Goal: Feedback & Contribution: Leave review/rating

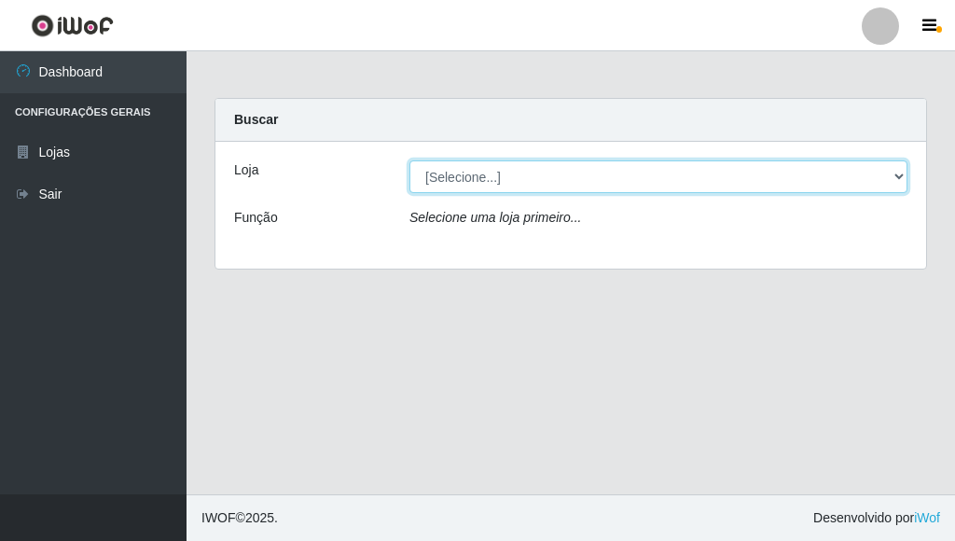
click at [901, 174] on select "[Selecione...] Bemais Supermercados - [GEOGRAPHIC_DATA]" at bounding box center [658, 176] width 498 height 33
select select "249"
click at [409, 160] on select "[Selecione...] Bemais Supermercados - [GEOGRAPHIC_DATA]" at bounding box center [658, 176] width 498 height 33
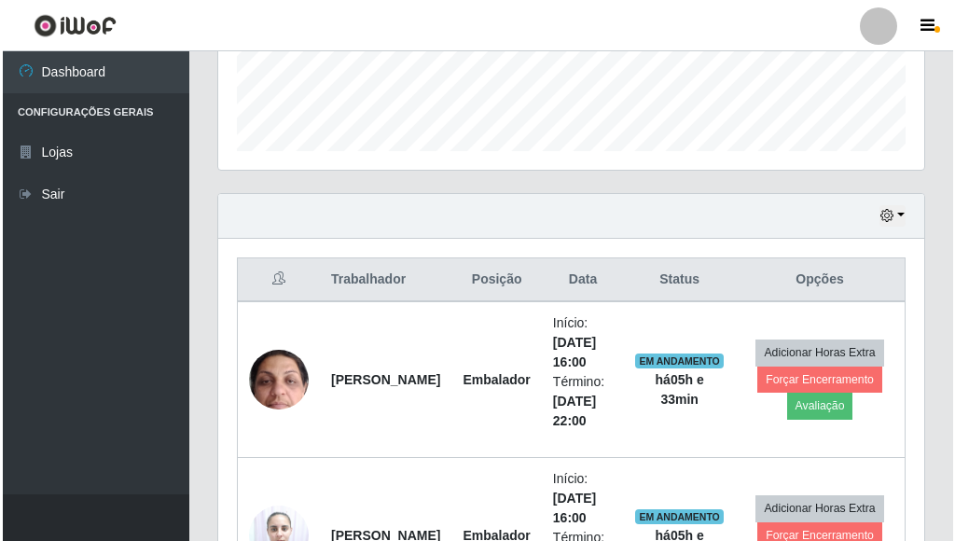
scroll to position [560, 0]
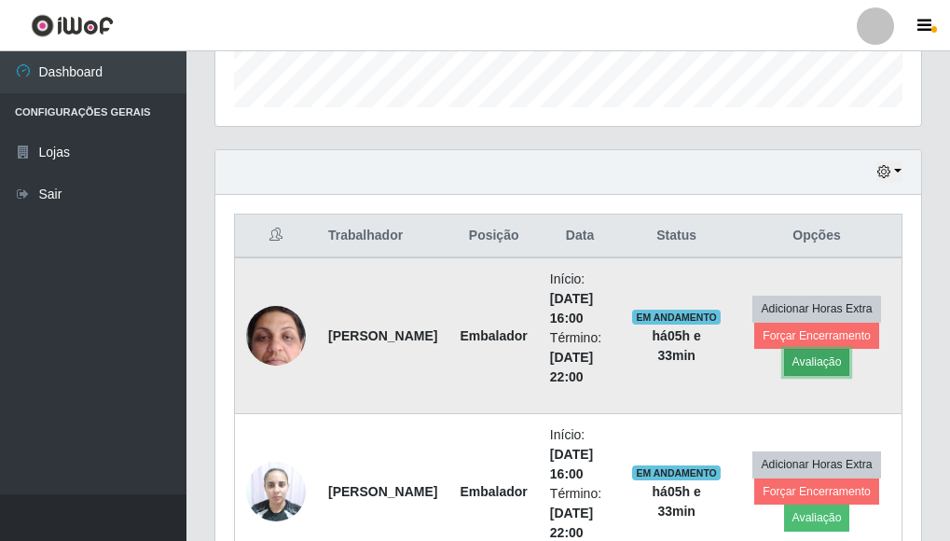
click at [815, 361] on button "Avaliação" at bounding box center [817, 362] width 66 height 26
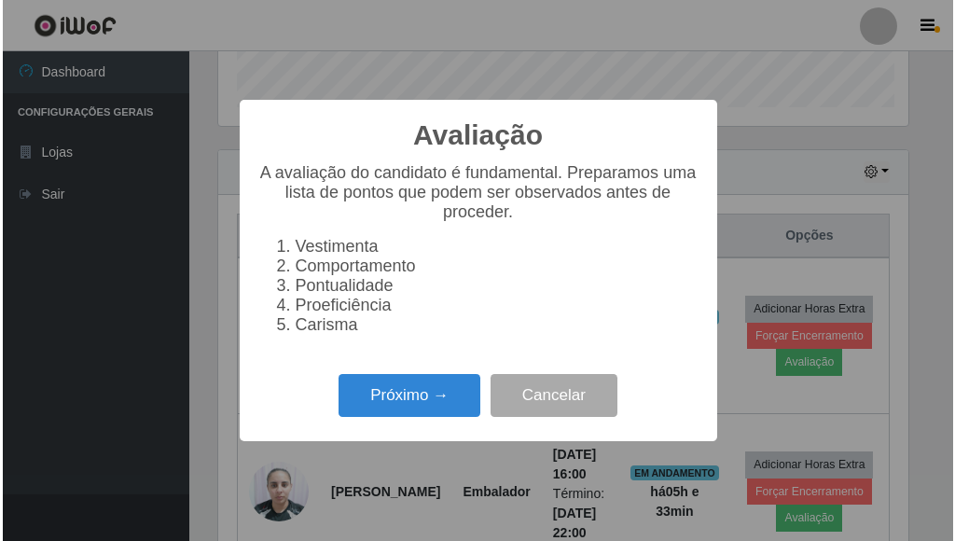
scroll to position [387, 695]
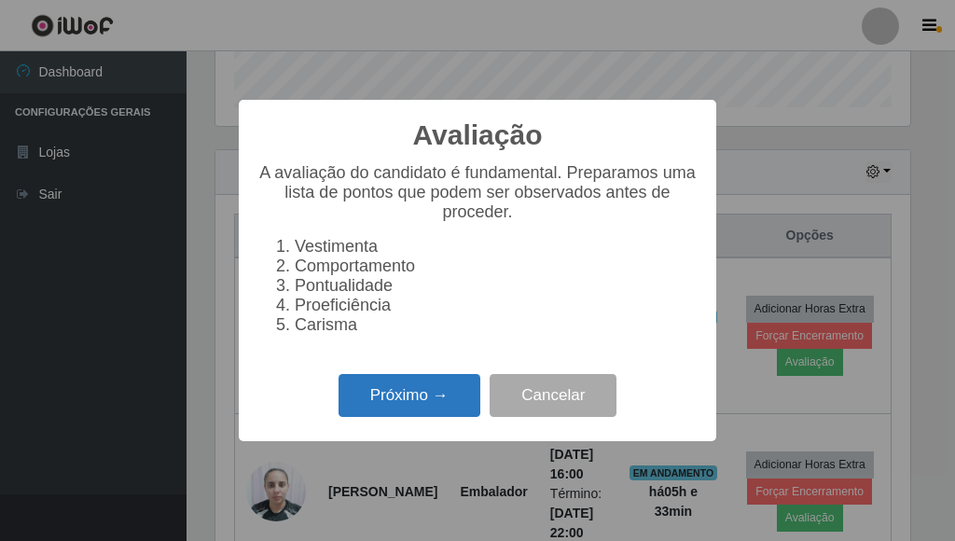
click at [443, 396] on button "Próximo →" at bounding box center [410, 396] width 142 height 44
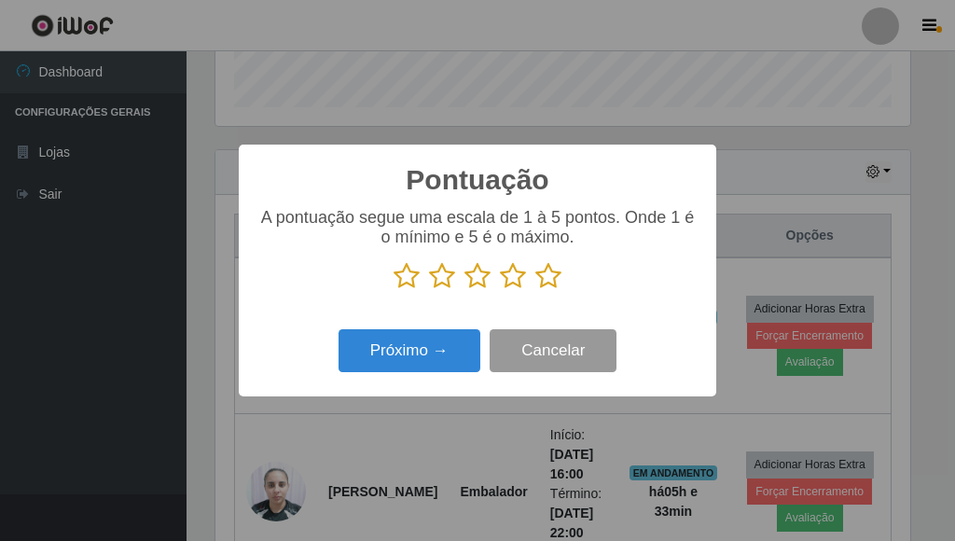
scroll to position [932167, 931859]
click at [560, 277] on p at bounding box center [477, 276] width 440 height 28
click at [552, 276] on icon at bounding box center [548, 276] width 26 height 28
click at [535, 290] on input "radio" at bounding box center [535, 290] width 0 height 0
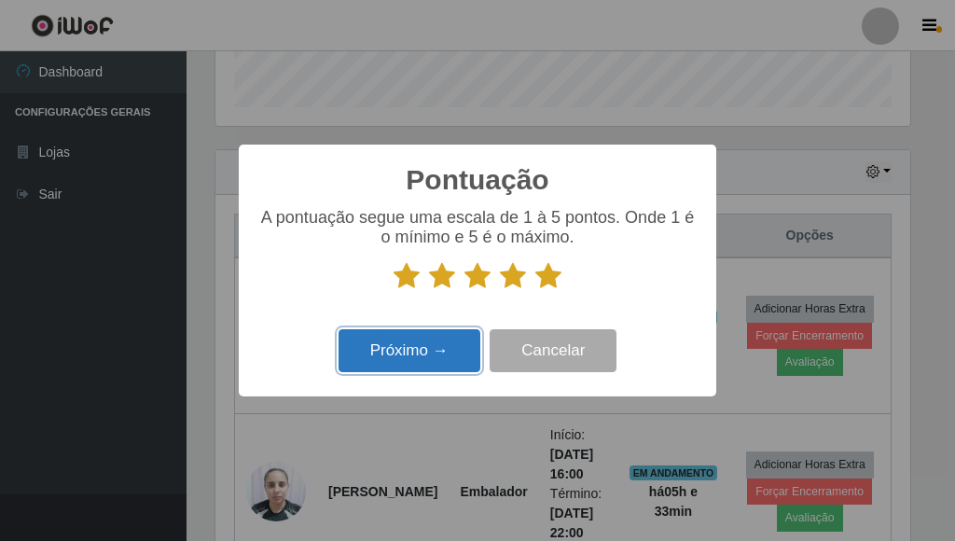
click at [458, 355] on button "Próximo →" at bounding box center [410, 351] width 142 height 44
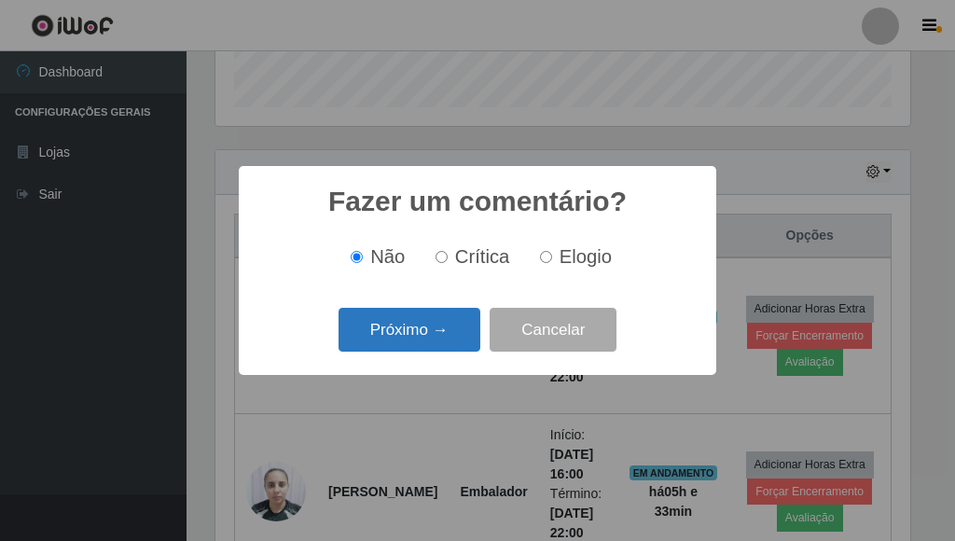
click at [429, 344] on button "Próximo →" at bounding box center [410, 330] width 142 height 44
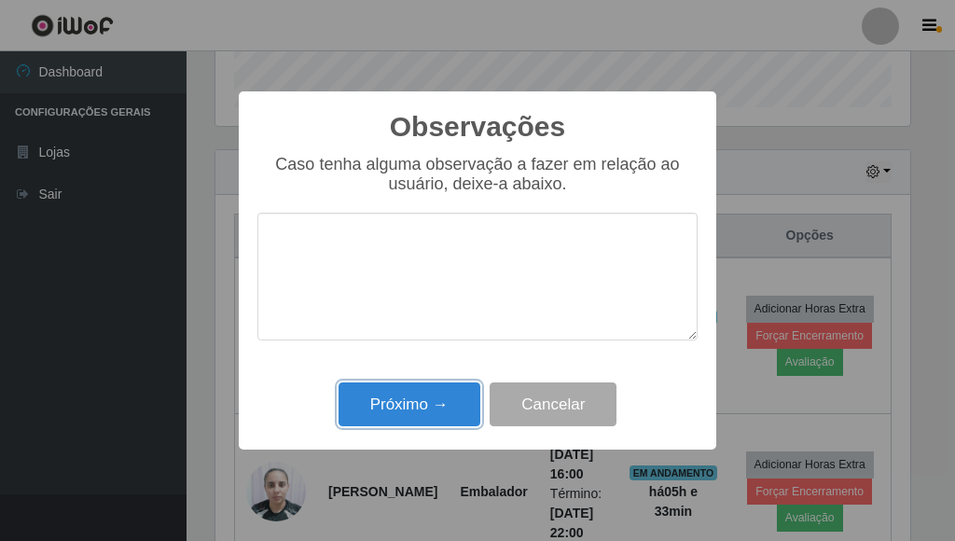
drag, startPoint x: 423, startPoint y: 397, endPoint x: 500, endPoint y: 391, distance: 76.7
click at [424, 398] on button "Próximo →" at bounding box center [410, 404] width 142 height 44
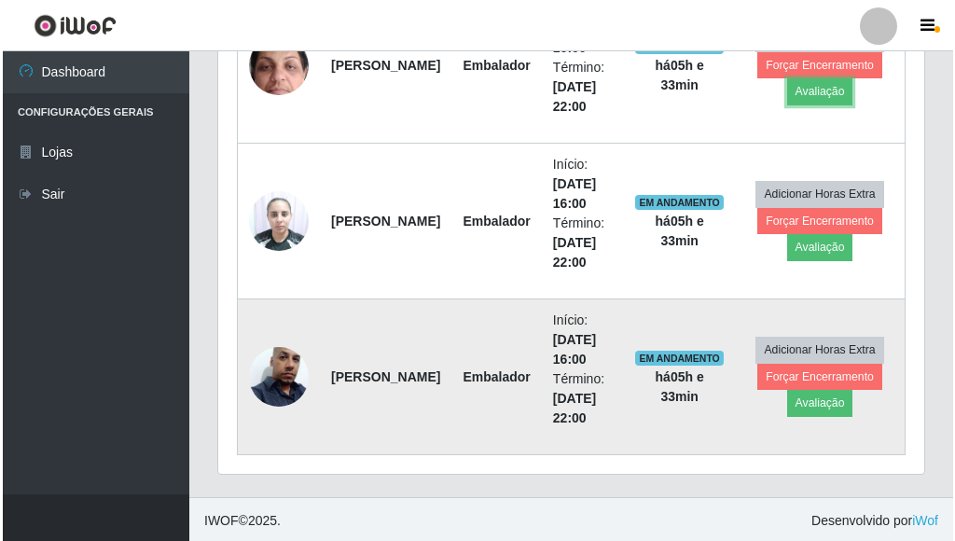
scroll to position [833, 0]
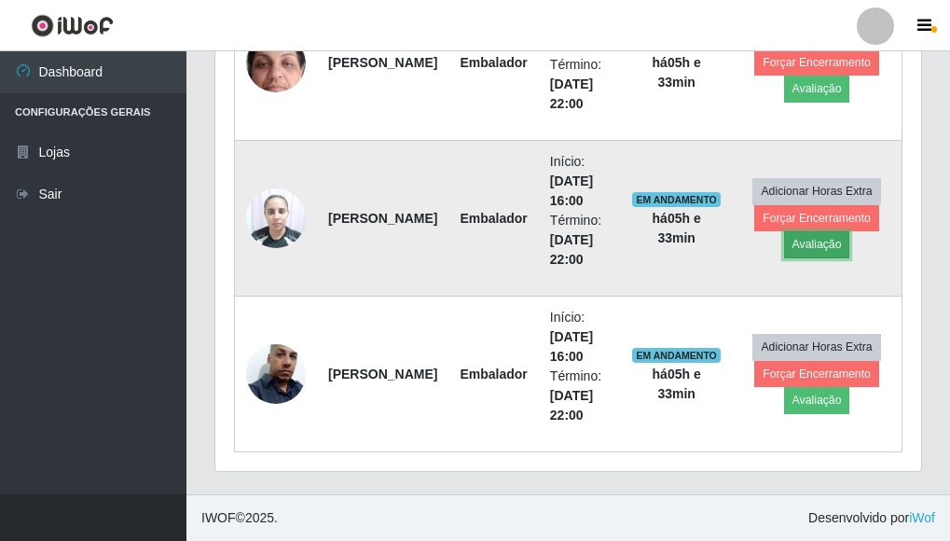
click at [823, 245] on button "Avaliação" at bounding box center [817, 244] width 66 height 26
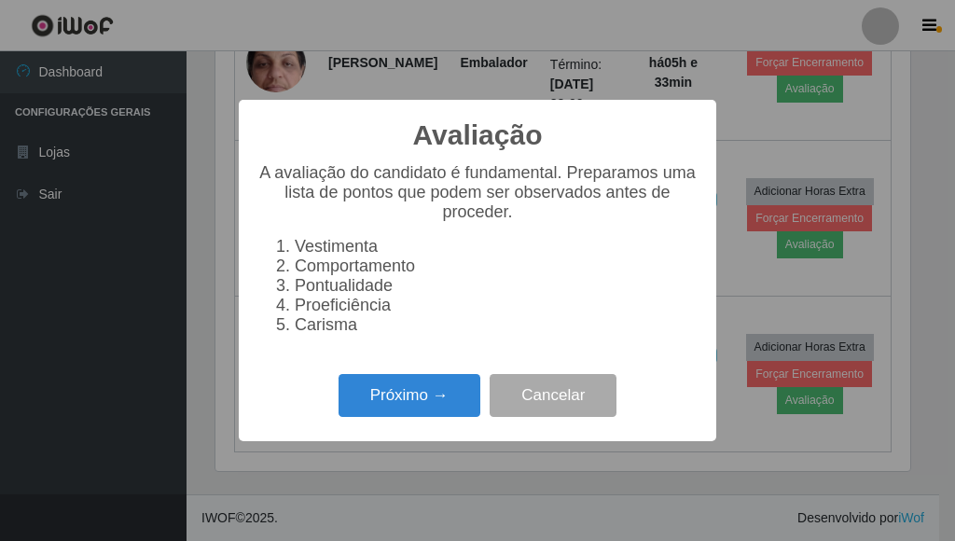
scroll to position [387, 695]
click at [397, 403] on button "Próximo →" at bounding box center [410, 396] width 142 height 44
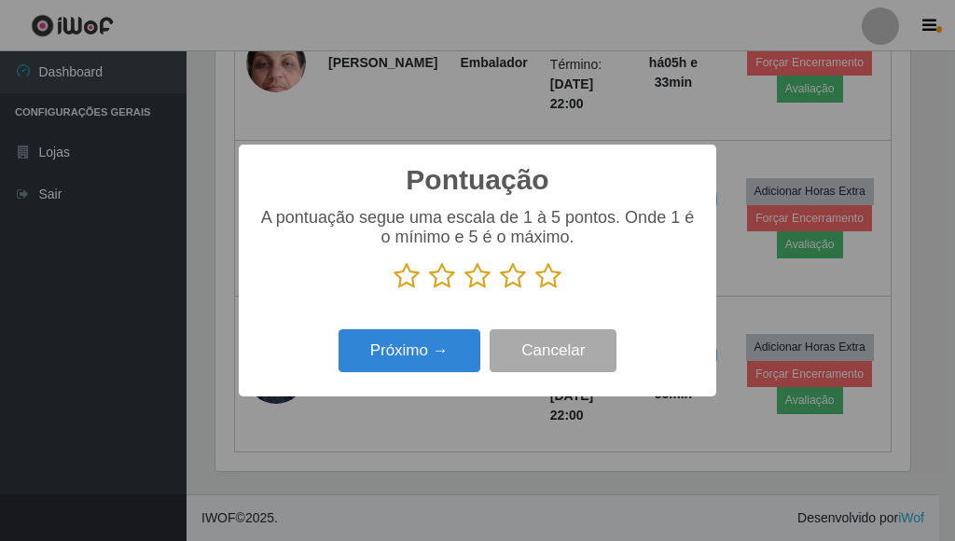
scroll to position [932167, 931859]
click at [545, 276] on icon at bounding box center [548, 276] width 26 height 28
click at [535, 290] on input "radio" at bounding box center [535, 290] width 0 height 0
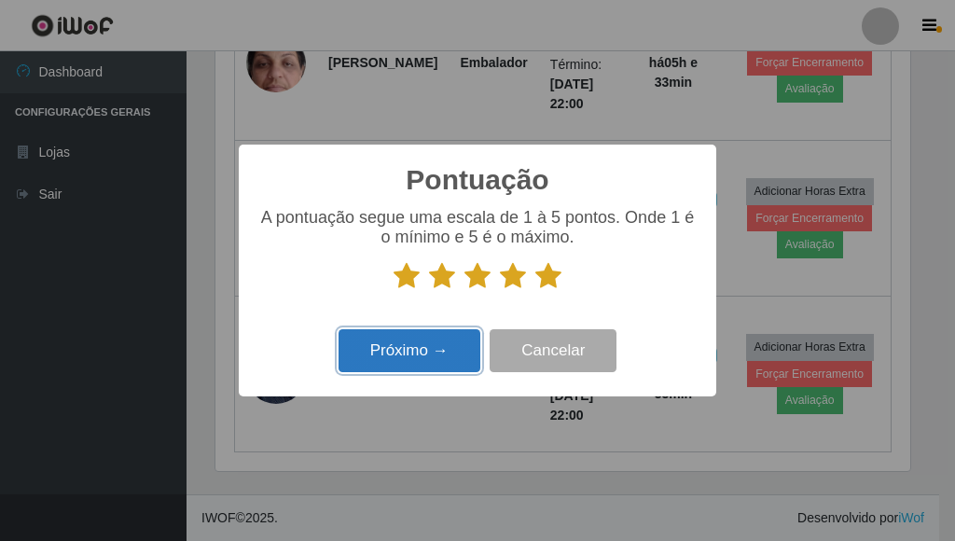
click at [407, 358] on button "Próximo →" at bounding box center [410, 351] width 142 height 44
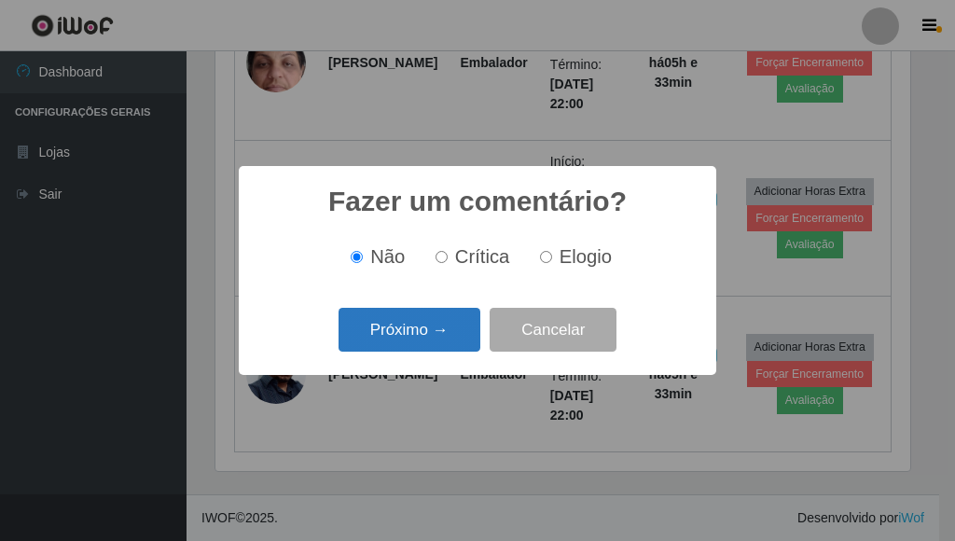
click at [432, 336] on button "Próximo →" at bounding box center [410, 330] width 142 height 44
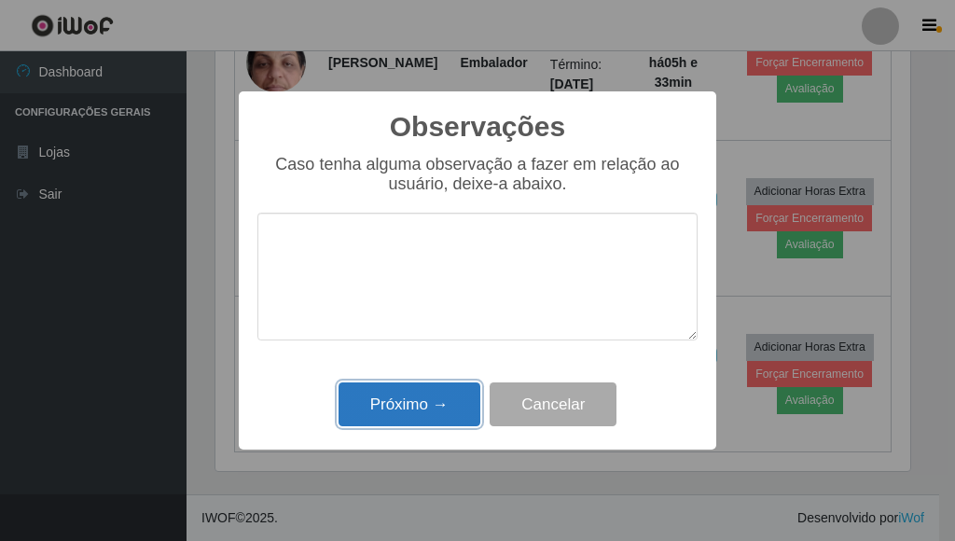
click at [433, 412] on button "Próximo →" at bounding box center [410, 404] width 142 height 44
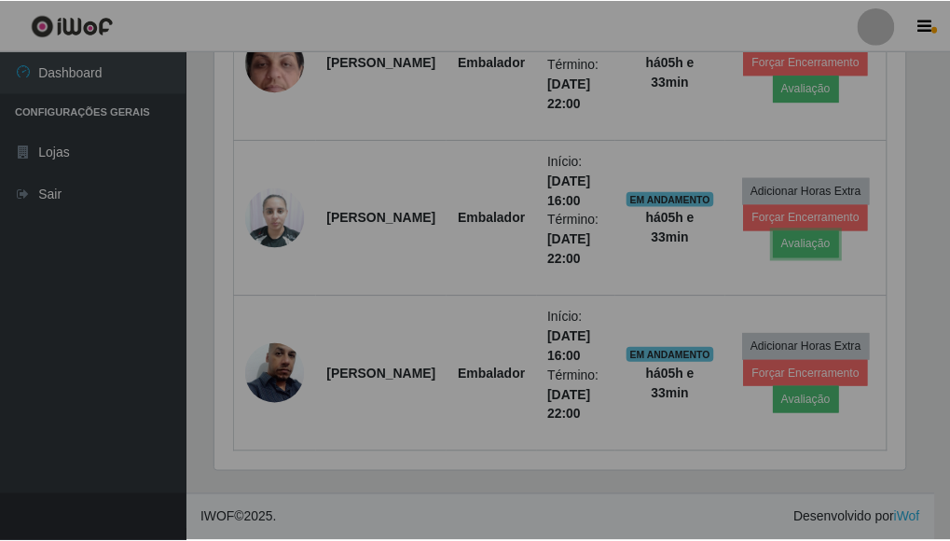
scroll to position [387, 706]
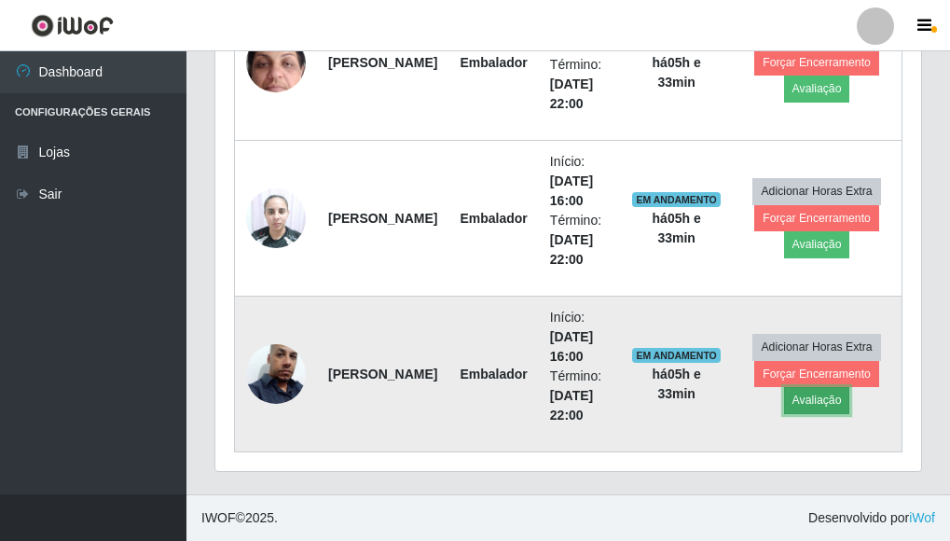
click at [807, 401] on button "Avaliação" at bounding box center [817, 400] width 66 height 26
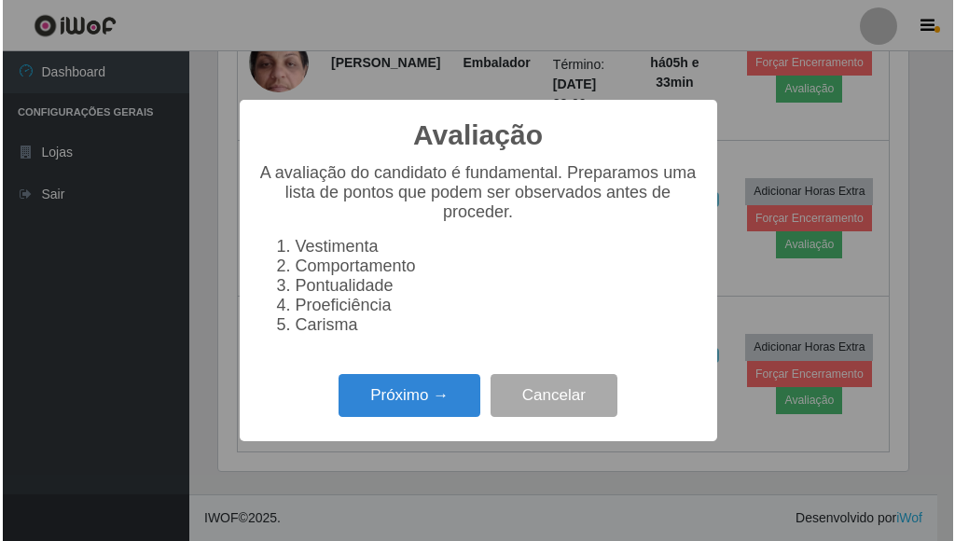
scroll to position [387, 695]
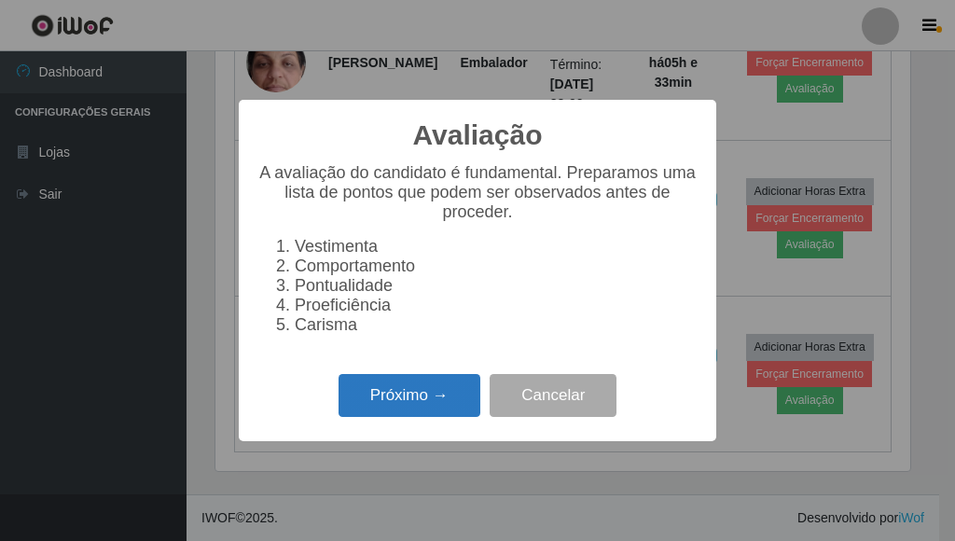
click at [382, 415] on button "Próximo →" at bounding box center [410, 396] width 142 height 44
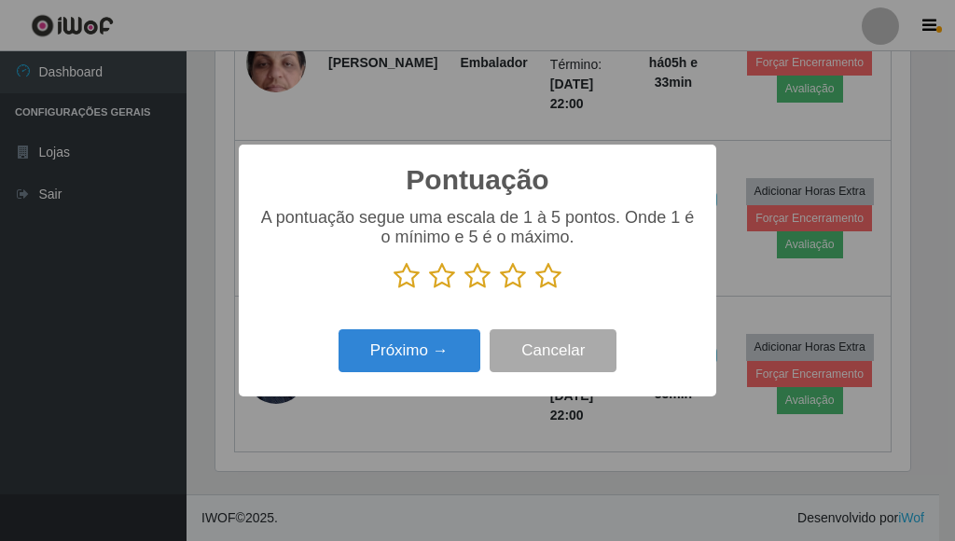
scroll to position [932167, 931859]
click at [546, 287] on icon at bounding box center [548, 276] width 26 height 28
click at [535, 290] on input "radio" at bounding box center [535, 290] width 0 height 0
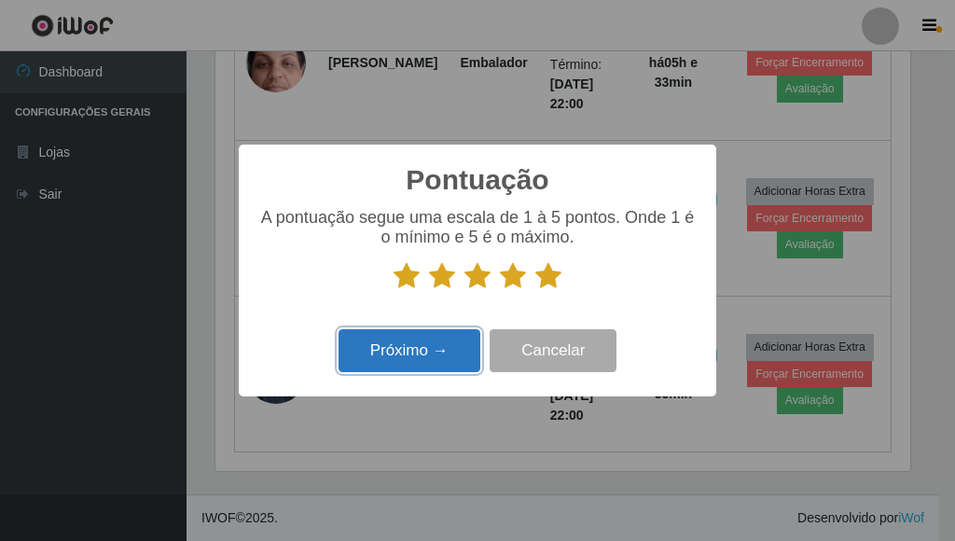
click at [446, 337] on button "Próximo →" at bounding box center [410, 351] width 142 height 44
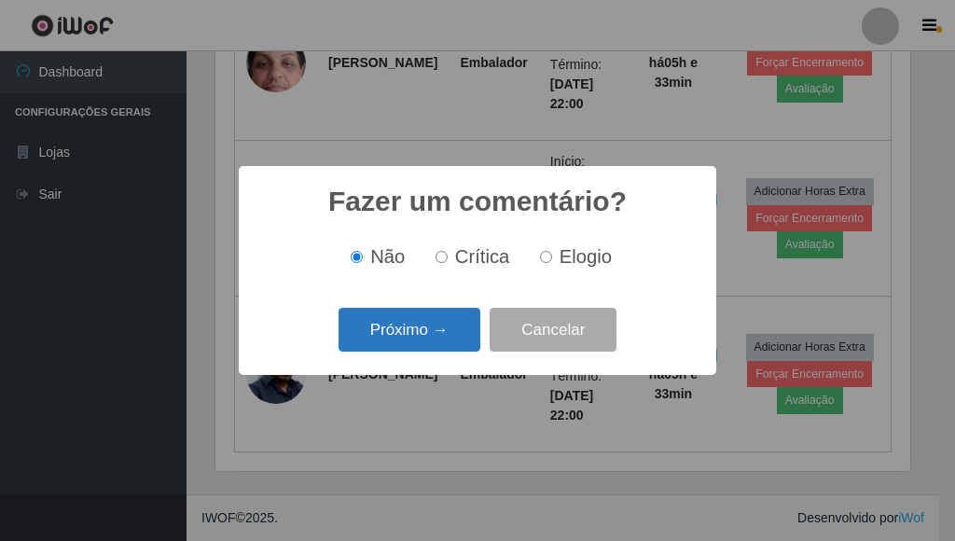
click at [413, 338] on button "Próximo →" at bounding box center [410, 330] width 142 height 44
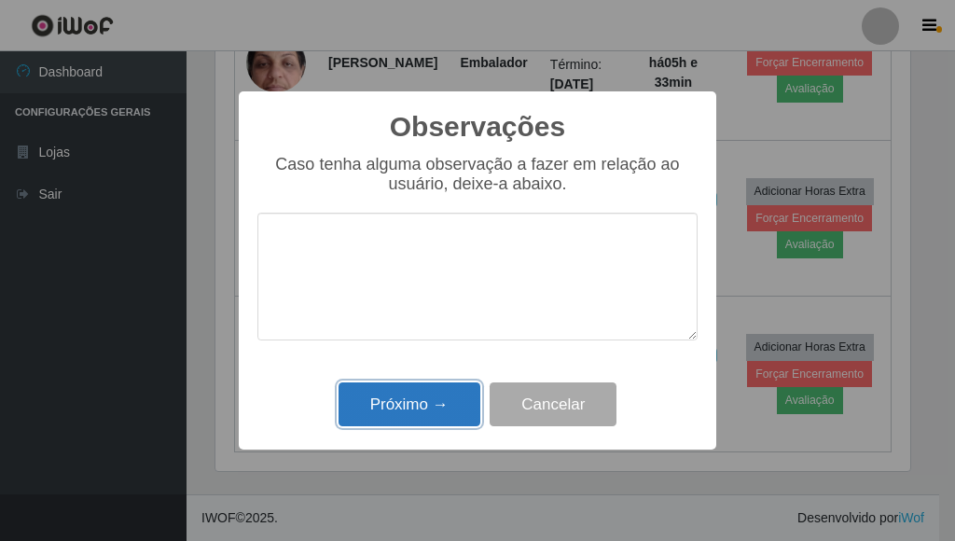
click at [443, 422] on button "Próximo →" at bounding box center [410, 404] width 142 height 44
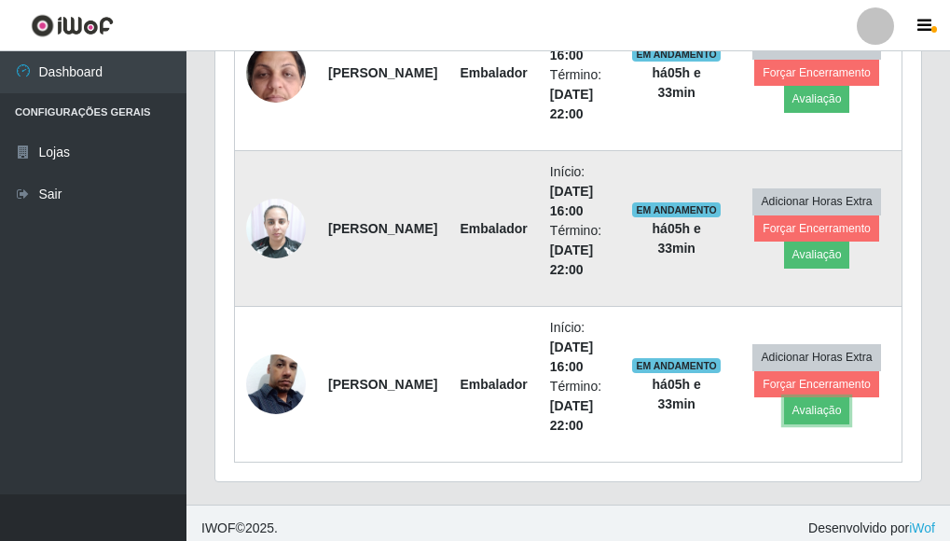
scroll to position [740, 0]
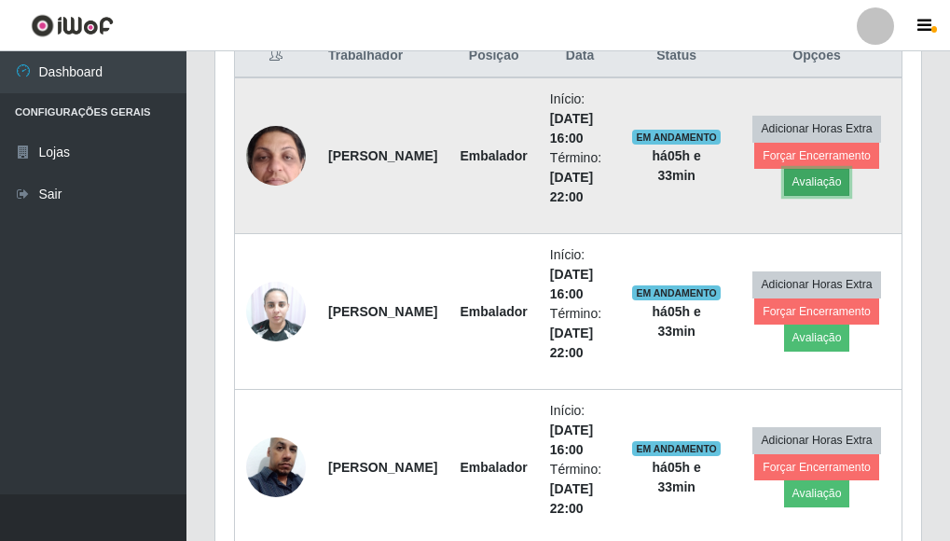
click at [816, 190] on button "Avaliação" at bounding box center [817, 182] width 66 height 26
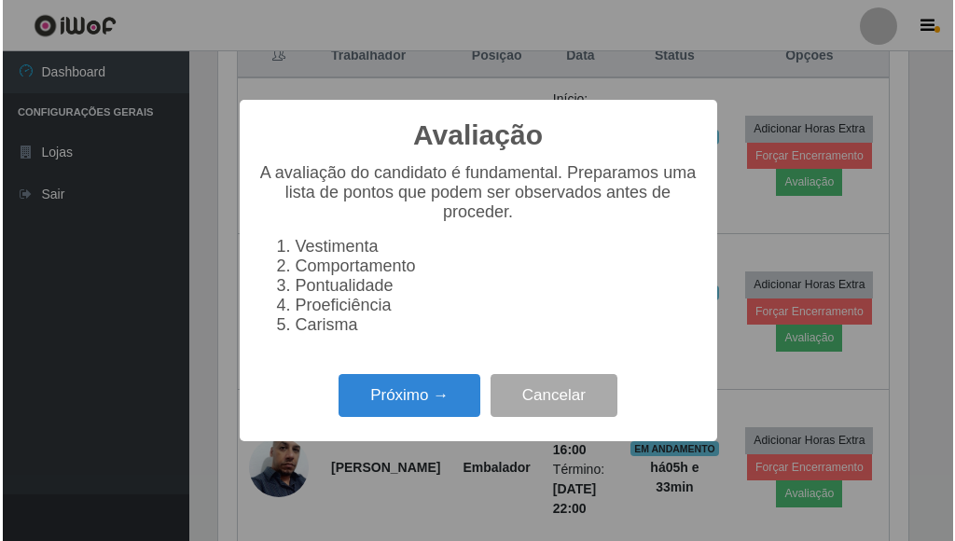
scroll to position [387, 695]
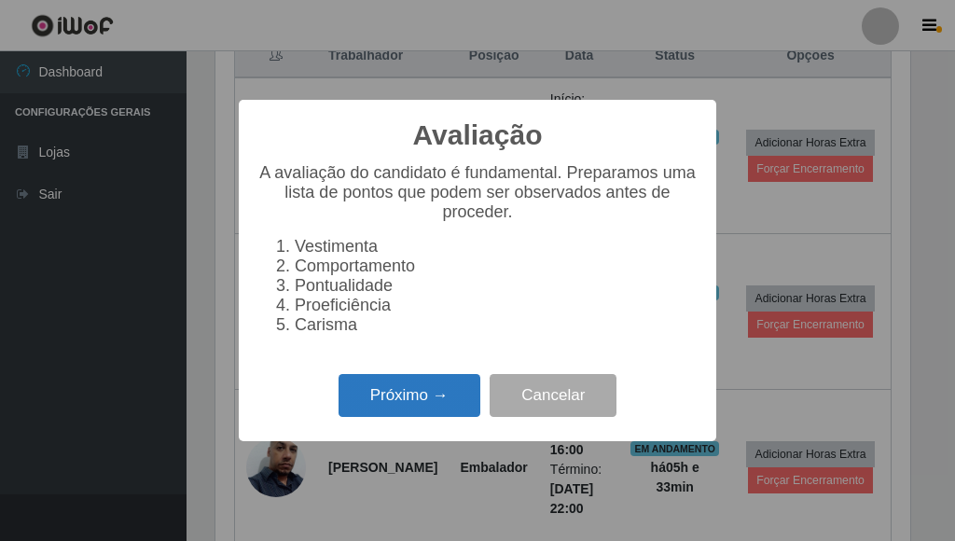
click at [425, 413] on button "Próximo →" at bounding box center [410, 396] width 142 height 44
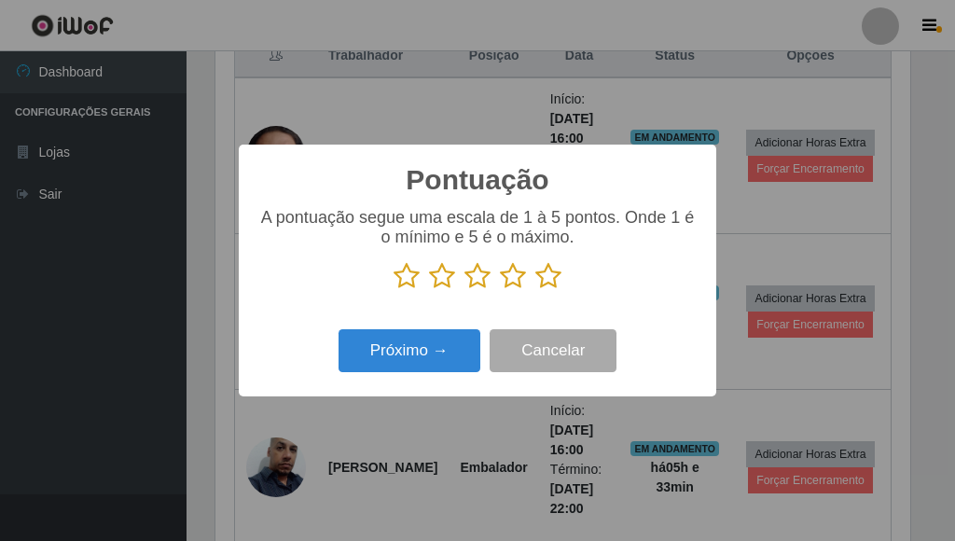
click at [543, 283] on icon at bounding box center [548, 276] width 26 height 28
click at [535, 290] on input "radio" at bounding box center [535, 290] width 0 height 0
click at [457, 328] on div "Próximo → Cancelar" at bounding box center [477, 350] width 440 height 53
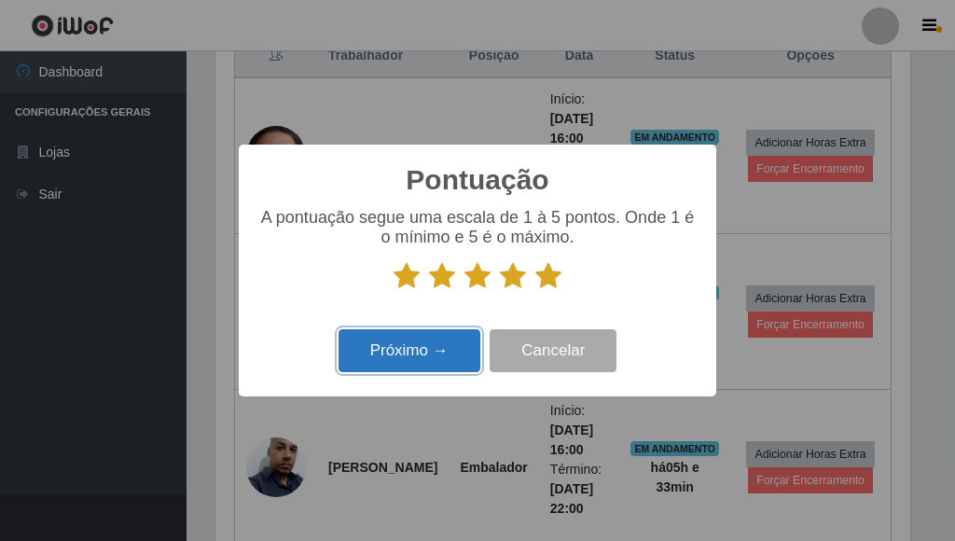
click at [453, 354] on button "Próximo →" at bounding box center [410, 351] width 142 height 44
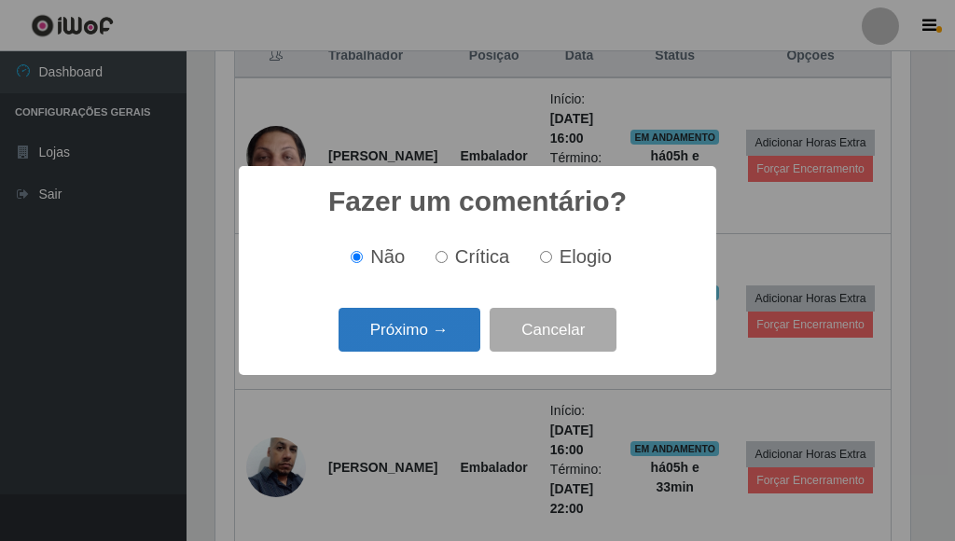
click at [440, 340] on button "Próximo →" at bounding box center [410, 330] width 142 height 44
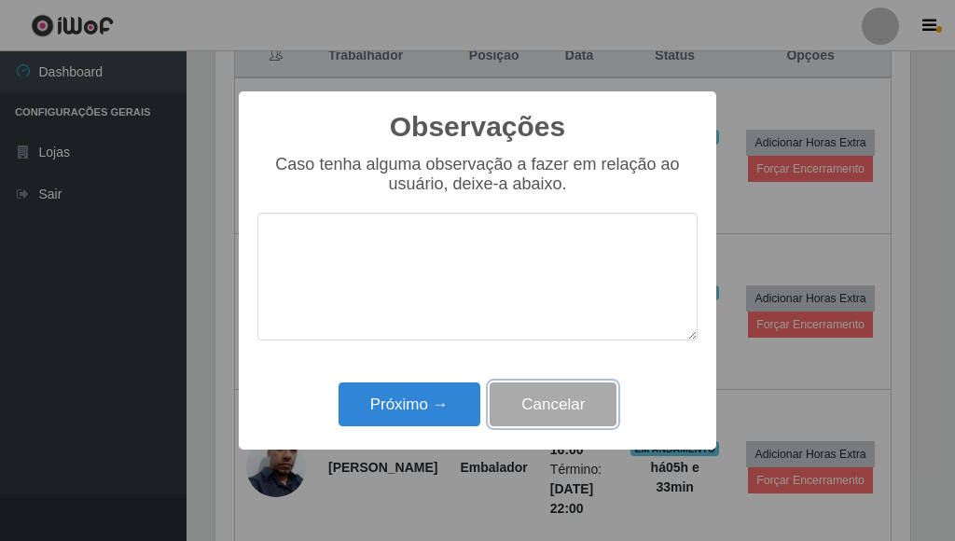
drag, startPoint x: 496, startPoint y: 411, endPoint x: 466, endPoint y: 405, distance: 30.5
click at [494, 410] on button "Cancelar" at bounding box center [553, 404] width 127 height 44
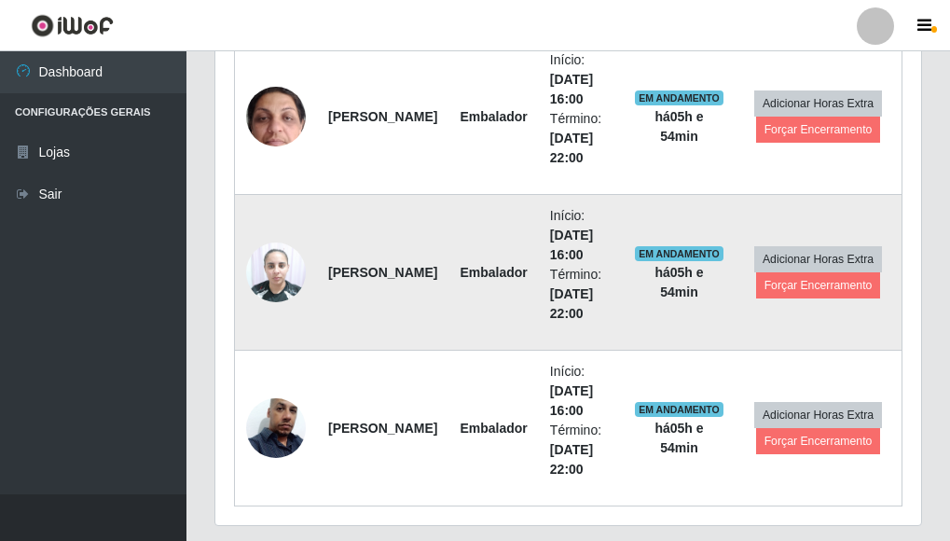
scroll to position [740, 0]
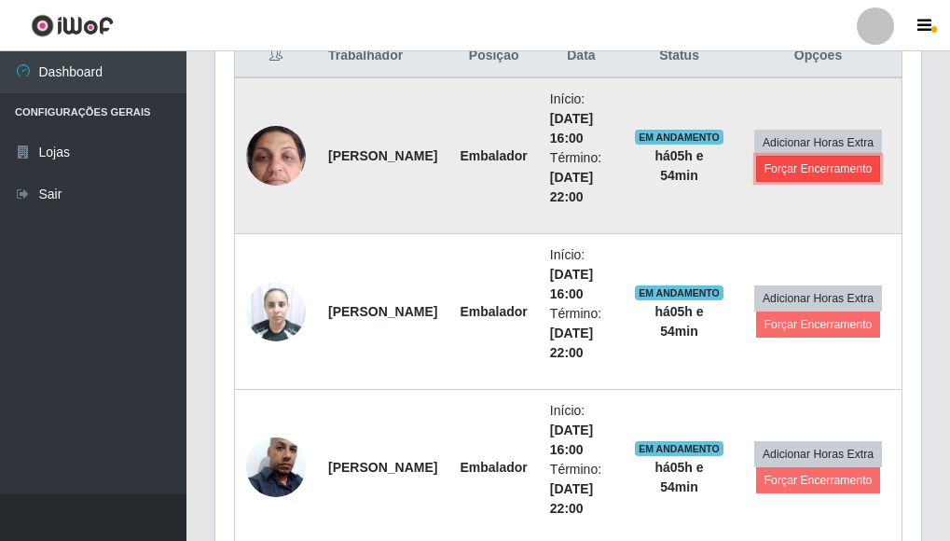
click at [833, 173] on button "Forçar Encerramento" at bounding box center [818, 169] width 125 height 26
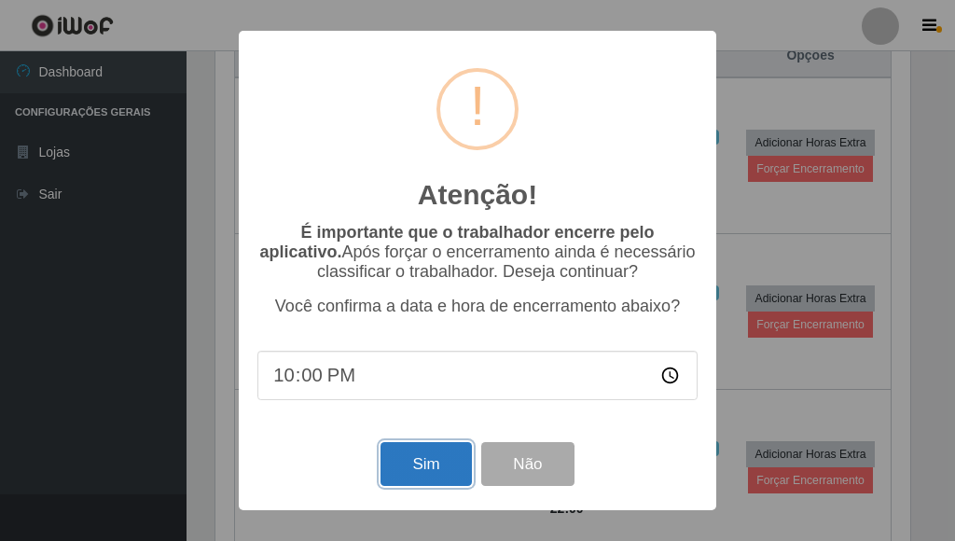
click at [410, 482] on button "Sim" at bounding box center [425, 464] width 90 height 44
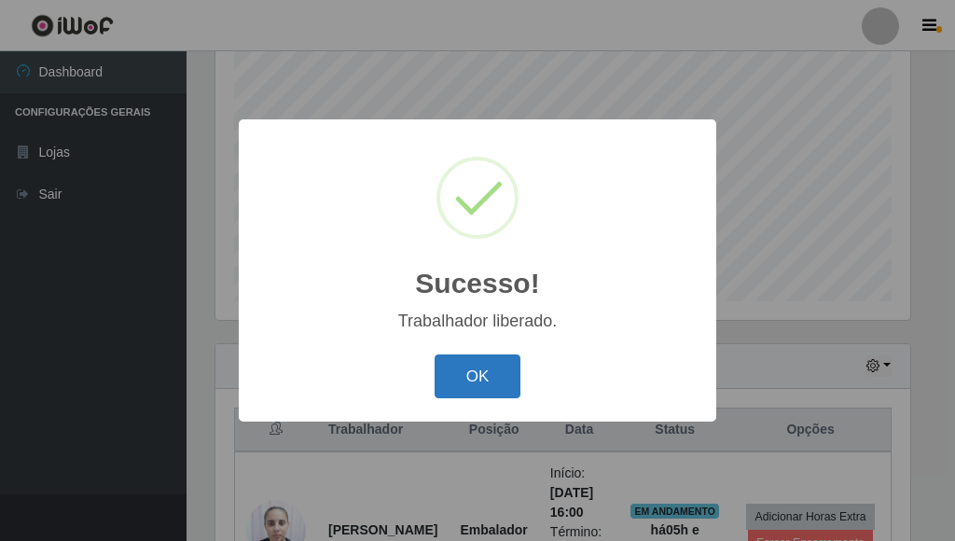
click at [484, 375] on button "OK" at bounding box center [478, 376] width 87 height 44
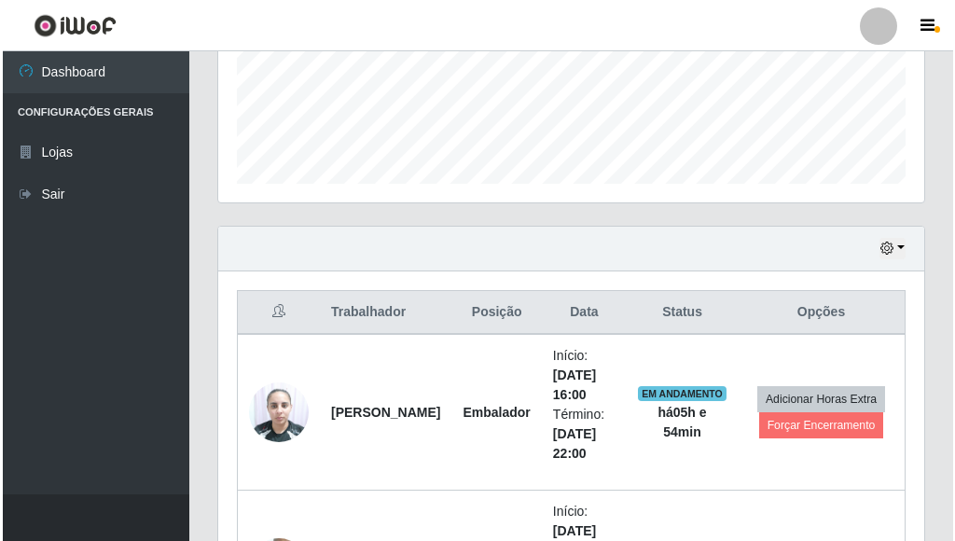
scroll to position [677, 0]
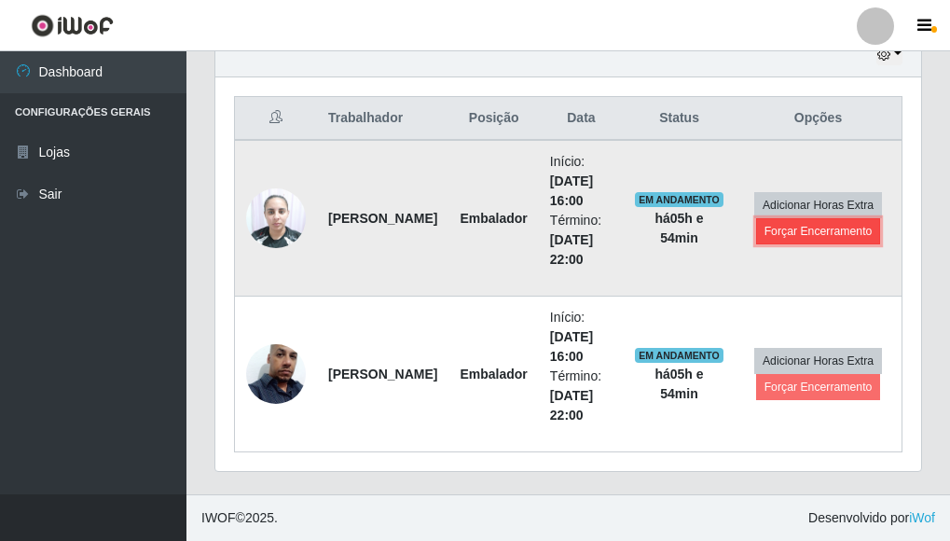
click at [790, 226] on button "Forçar Encerramento" at bounding box center [818, 231] width 125 height 26
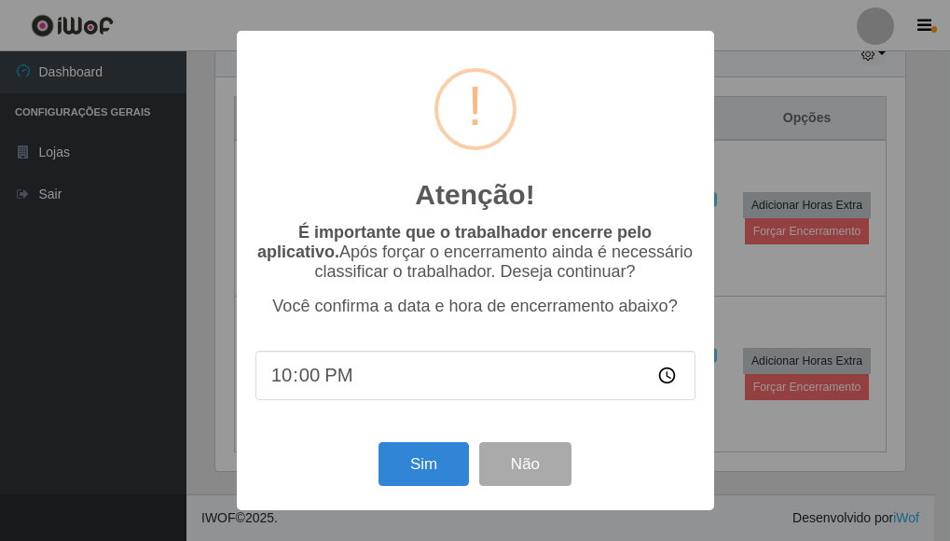
scroll to position [387, 695]
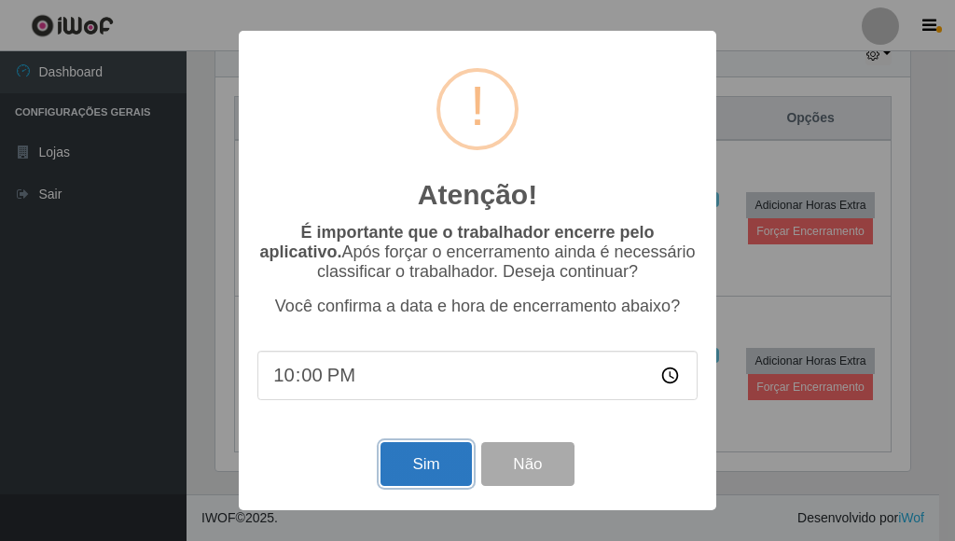
click at [430, 463] on button "Sim" at bounding box center [425, 464] width 90 height 44
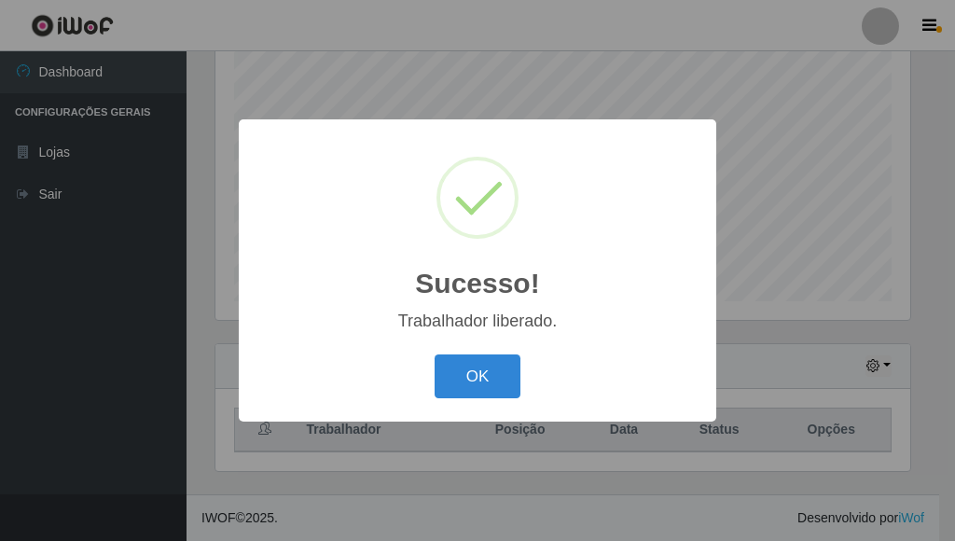
drag, startPoint x: 485, startPoint y: 365, endPoint x: 570, endPoint y: 337, distance: 89.4
click at [486, 365] on button "OK" at bounding box center [478, 376] width 87 height 44
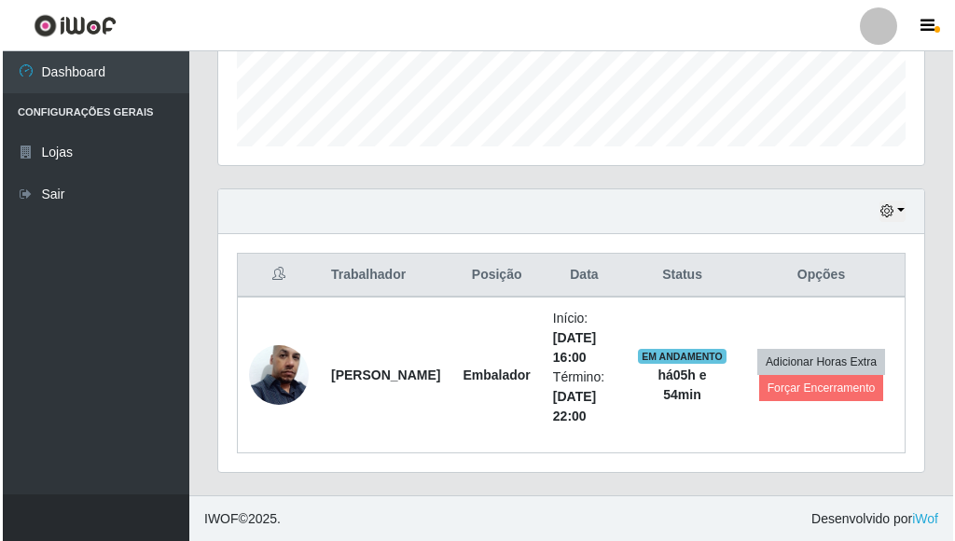
scroll to position [521, 0]
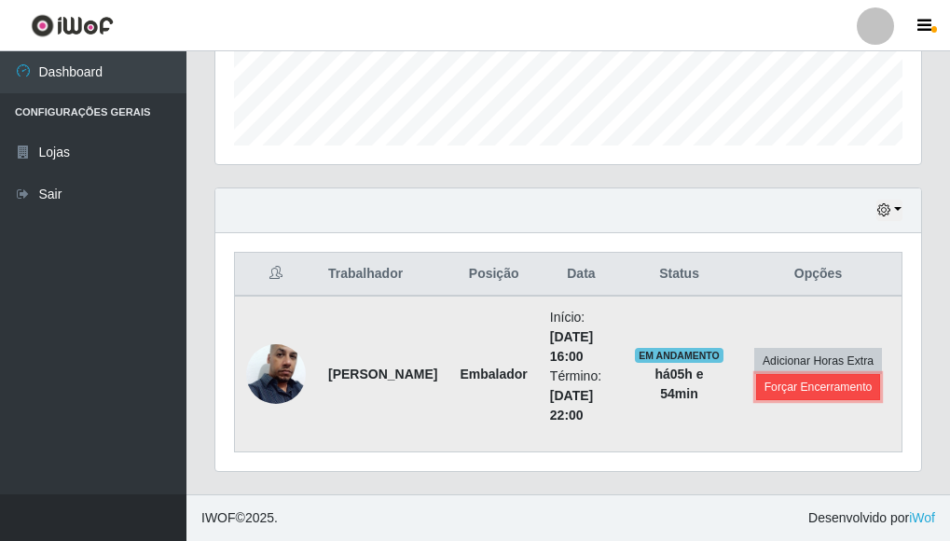
click at [804, 389] on button "Forçar Encerramento" at bounding box center [818, 387] width 125 height 26
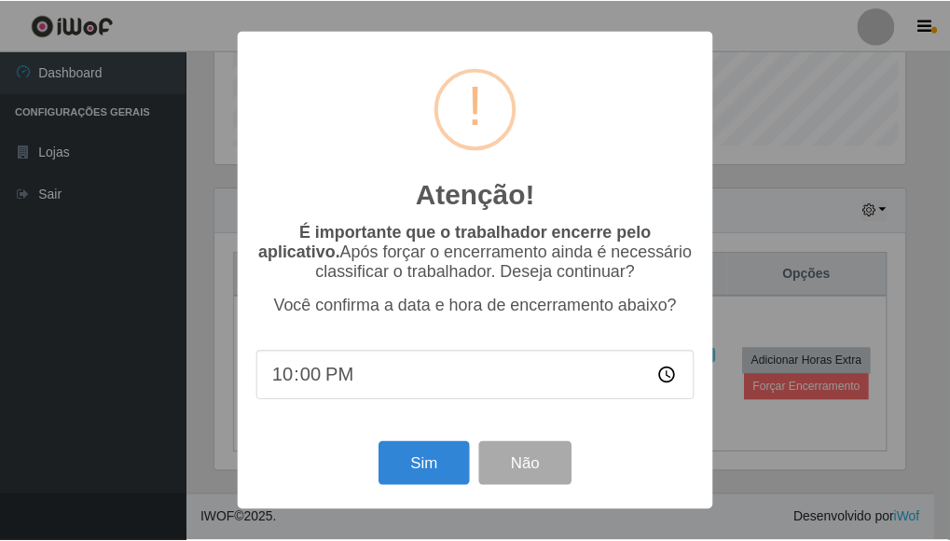
scroll to position [387, 695]
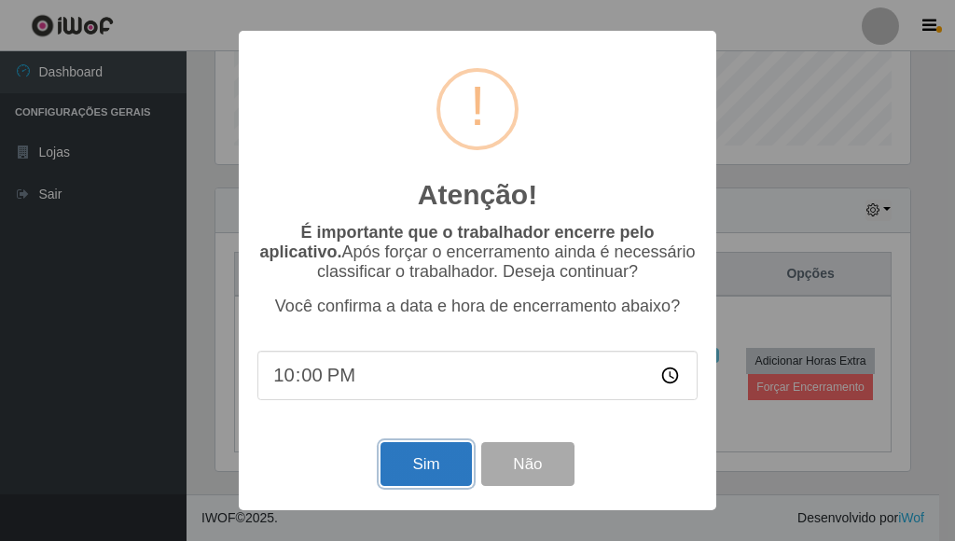
click at [437, 475] on button "Sim" at bounding box center [425, 464] width 90 height 44
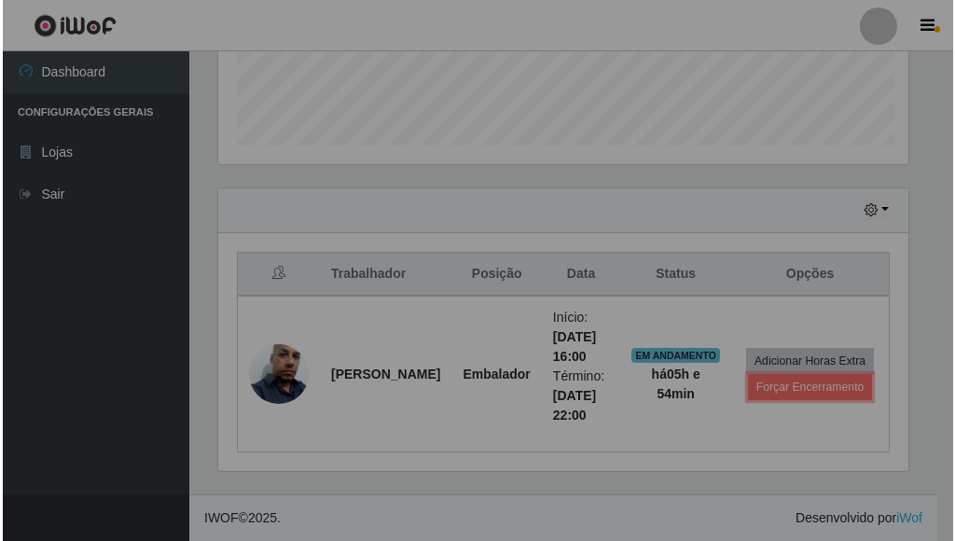
scroll to position [387, 706]
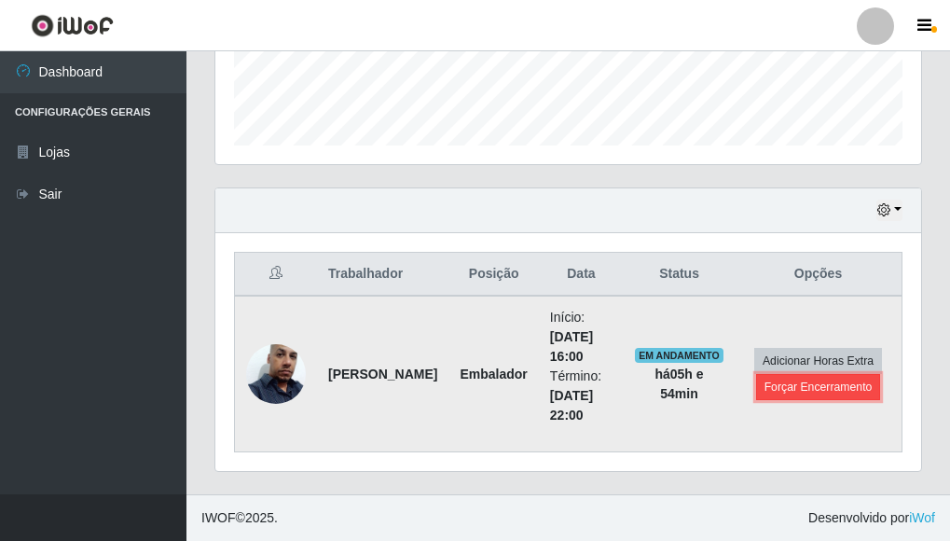
click at [839, 391] on button "Forçar Encerramento" at bounding box center [818, 387] width 125 height 26
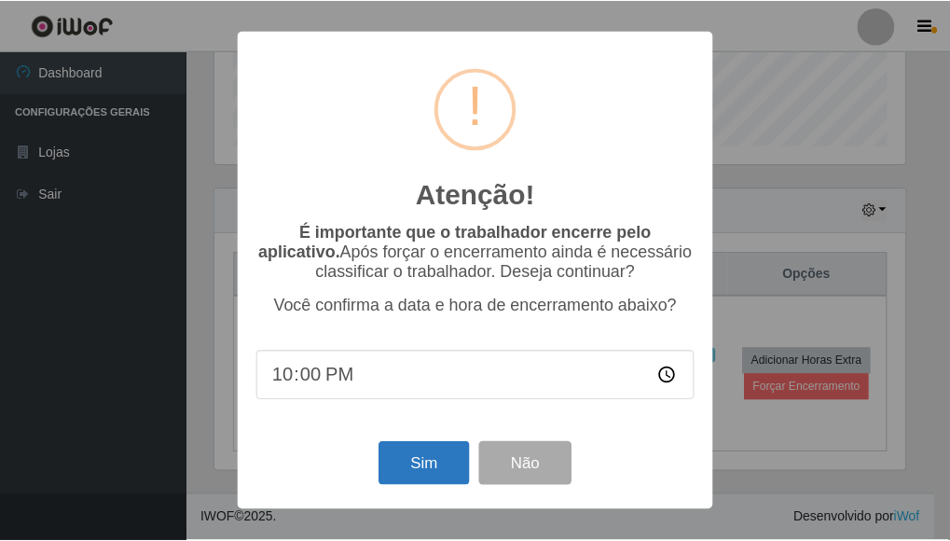
scroll to position [0, 0]
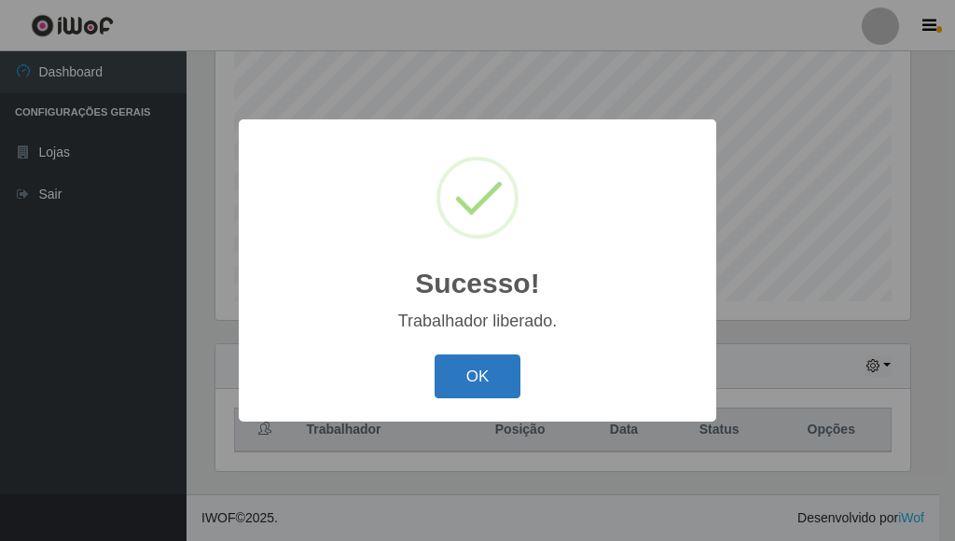
click at [503, 386] on button "OK" at bounding box center [478, 376] width 87 height 44
